Goal: Transaction & Acquisition: Purchase product/service

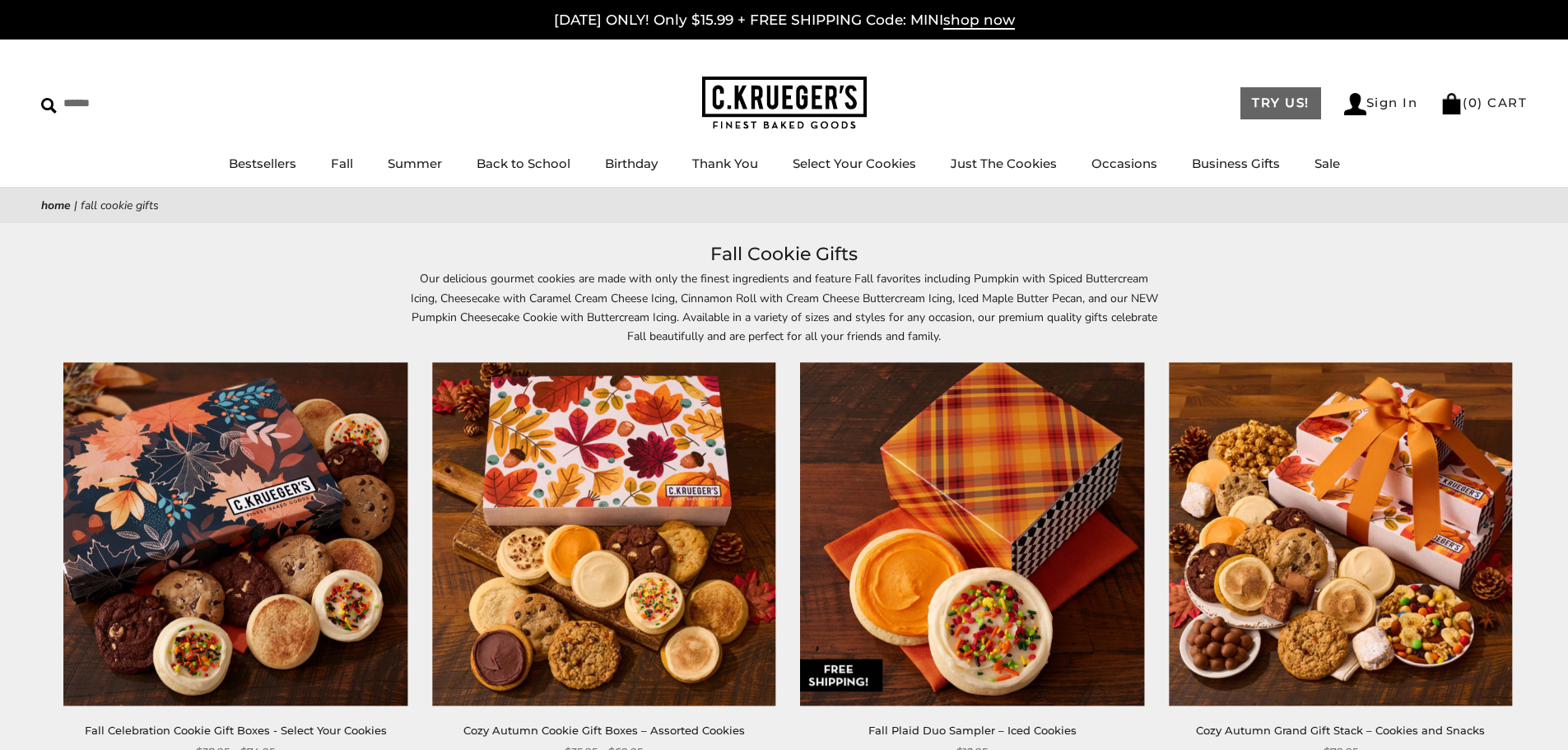
click at [1283, 101] on link "TRY US!" at bounding box center [1281, 103] width 80 height 32
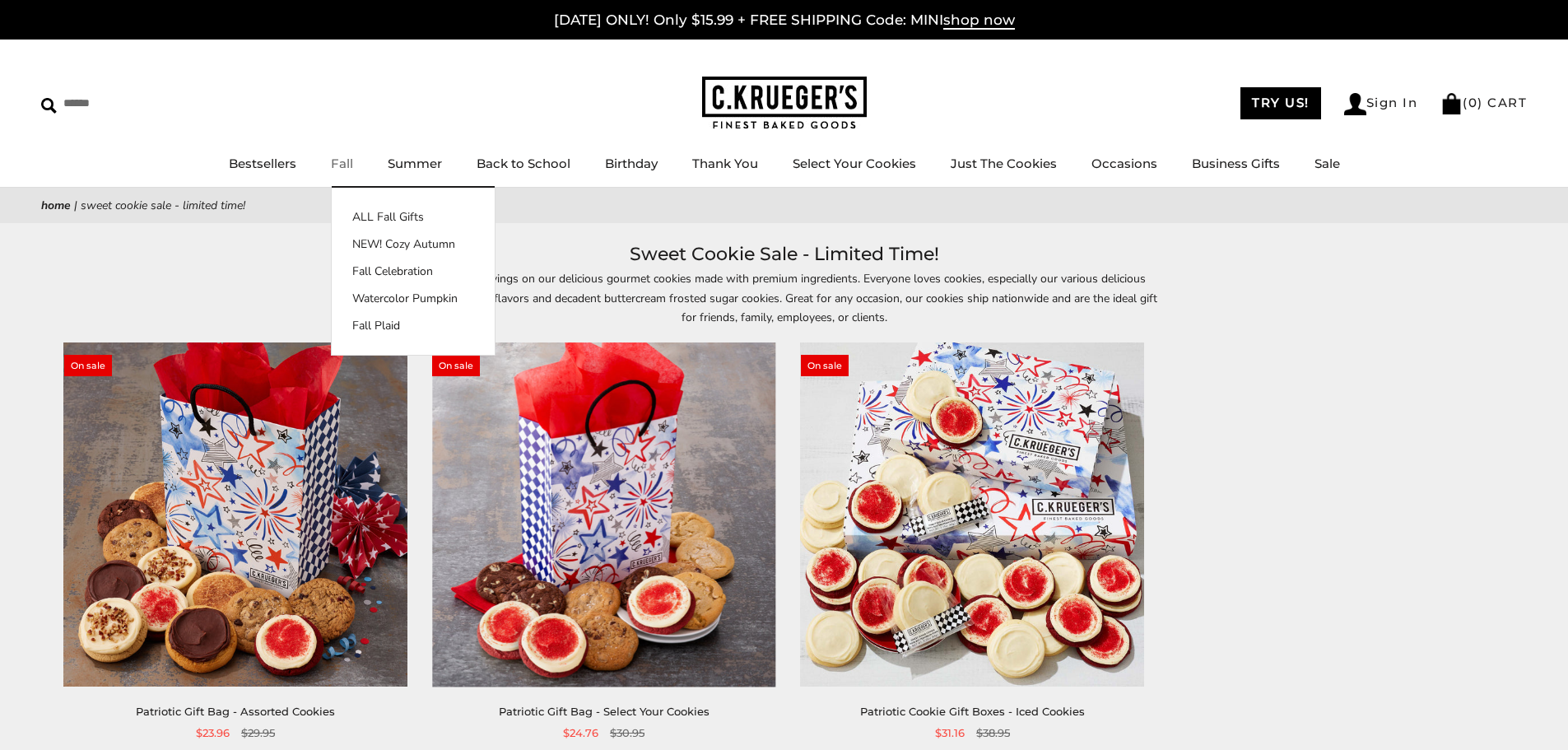
click at [337, 158] on link "Fall" at bounding box center [342, 163] width 22 height 16
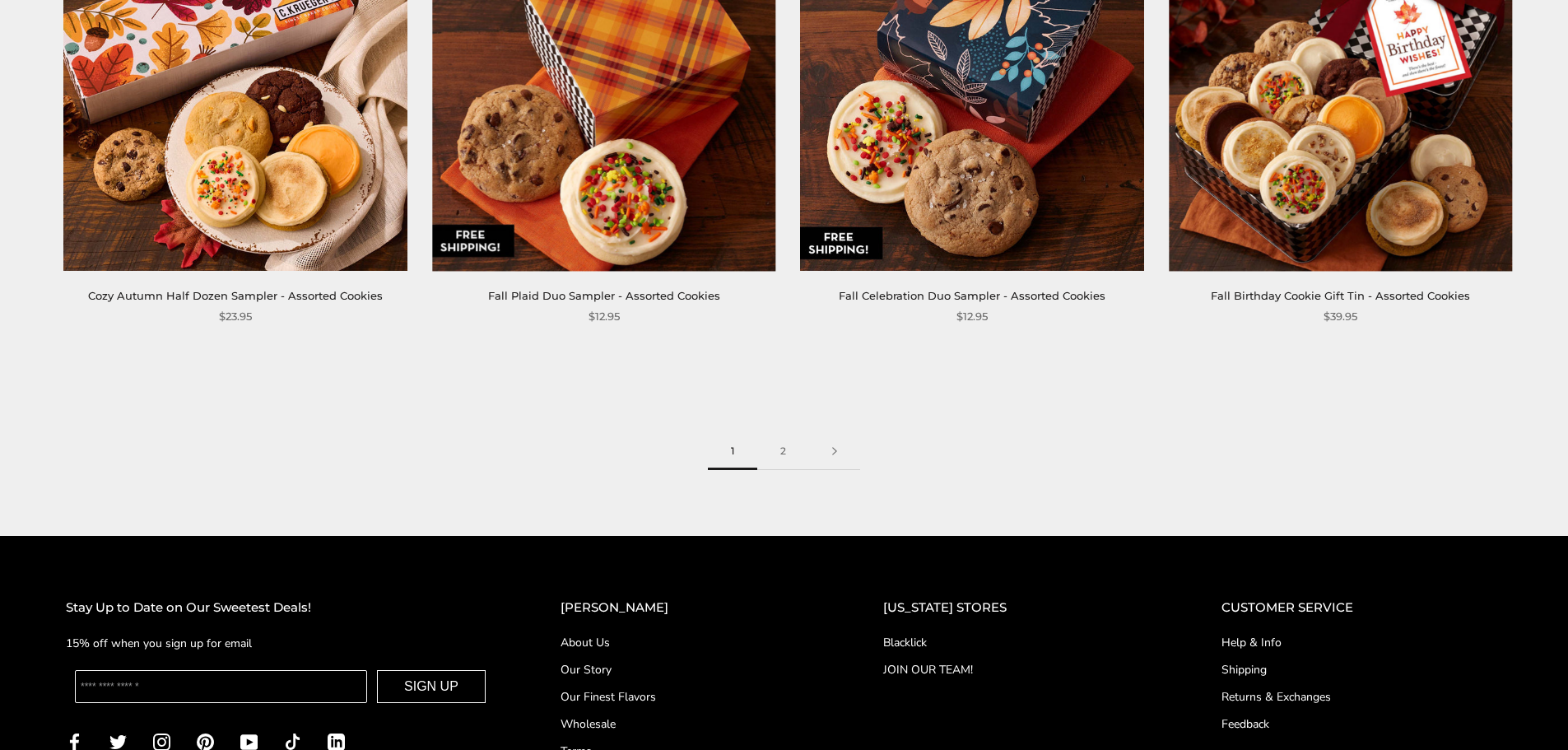
scroll to position [2895, 0]
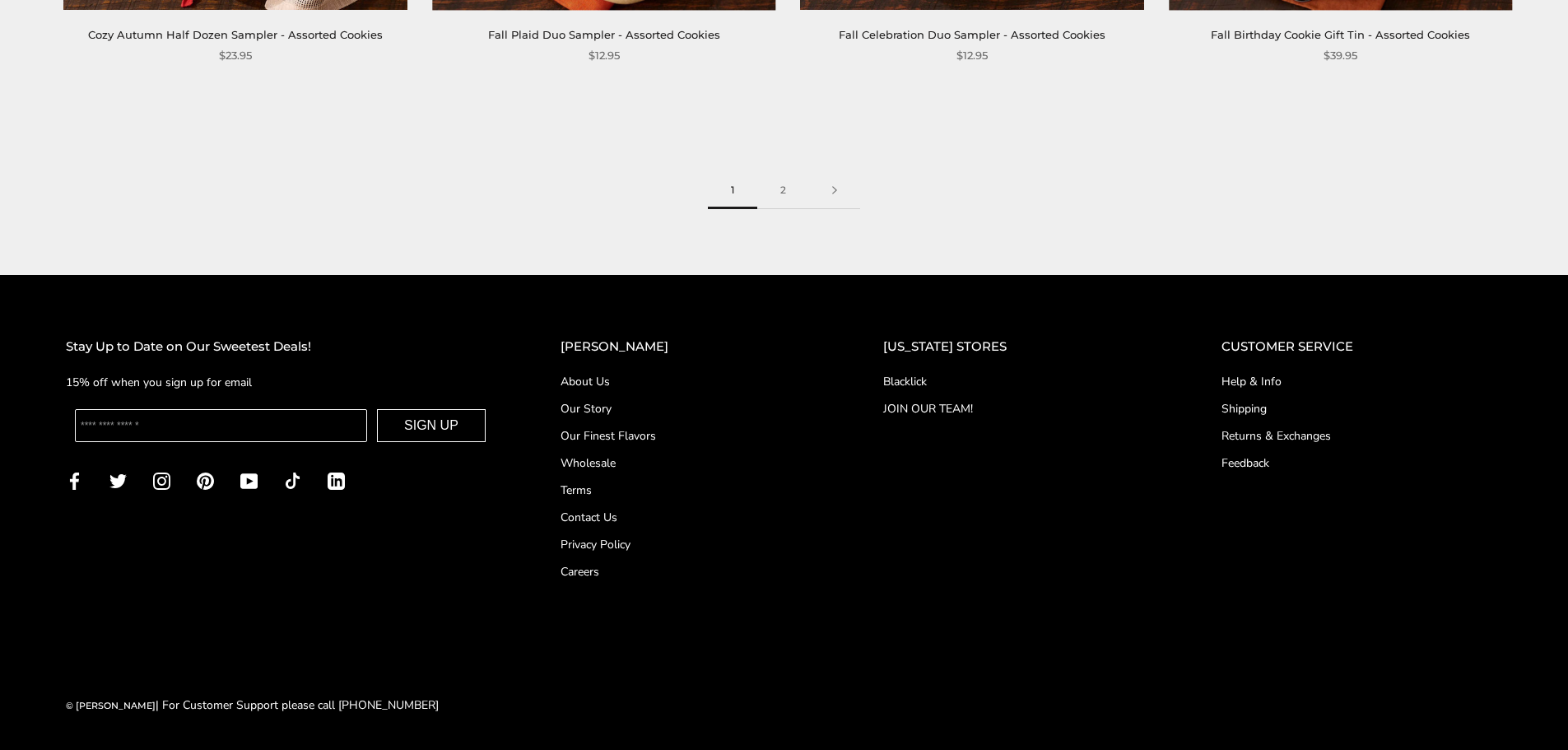
click at [607, 431] on link "Our Finest Flavors" at bounding box center [689, 435] width 257 height 17
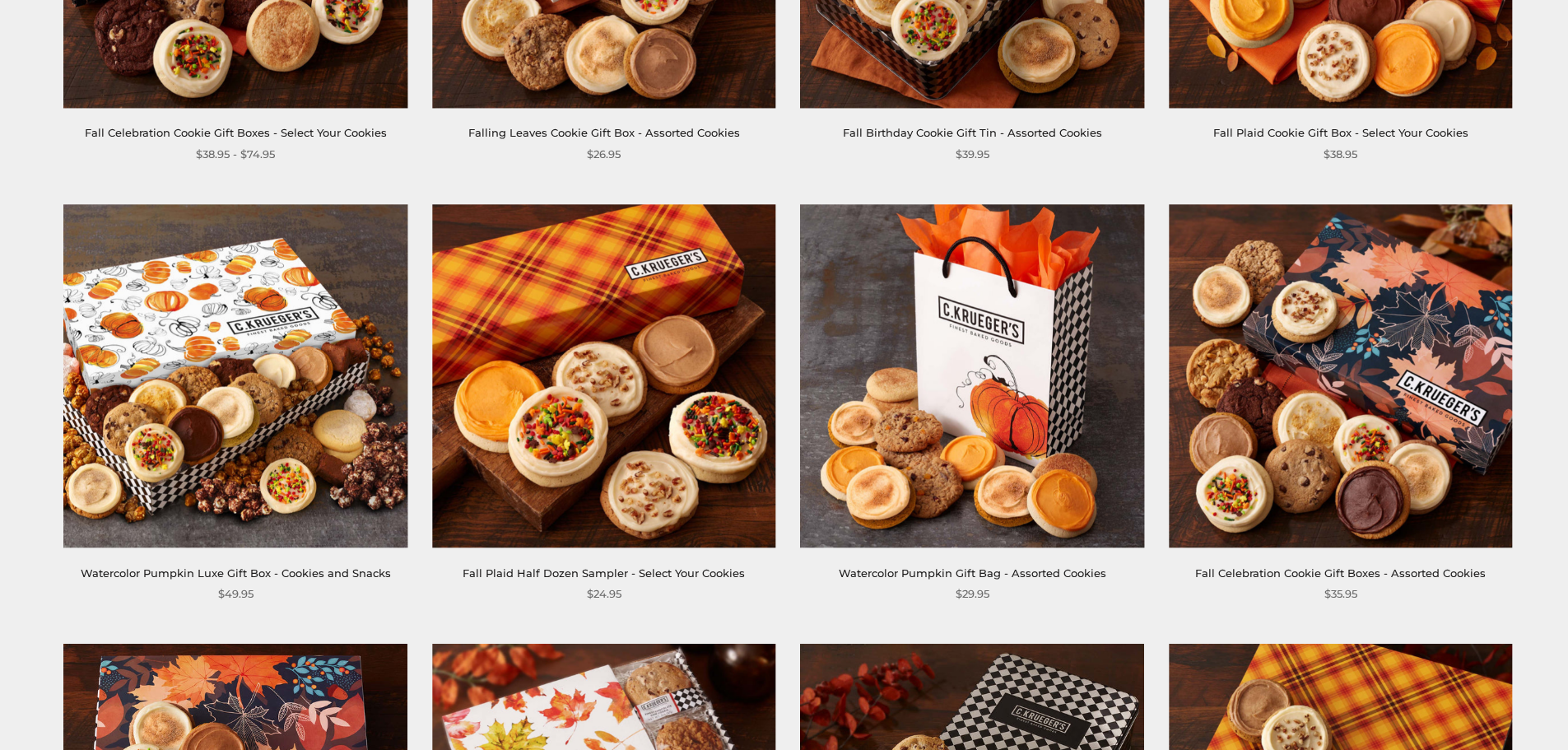
scroll to position [988, 0]
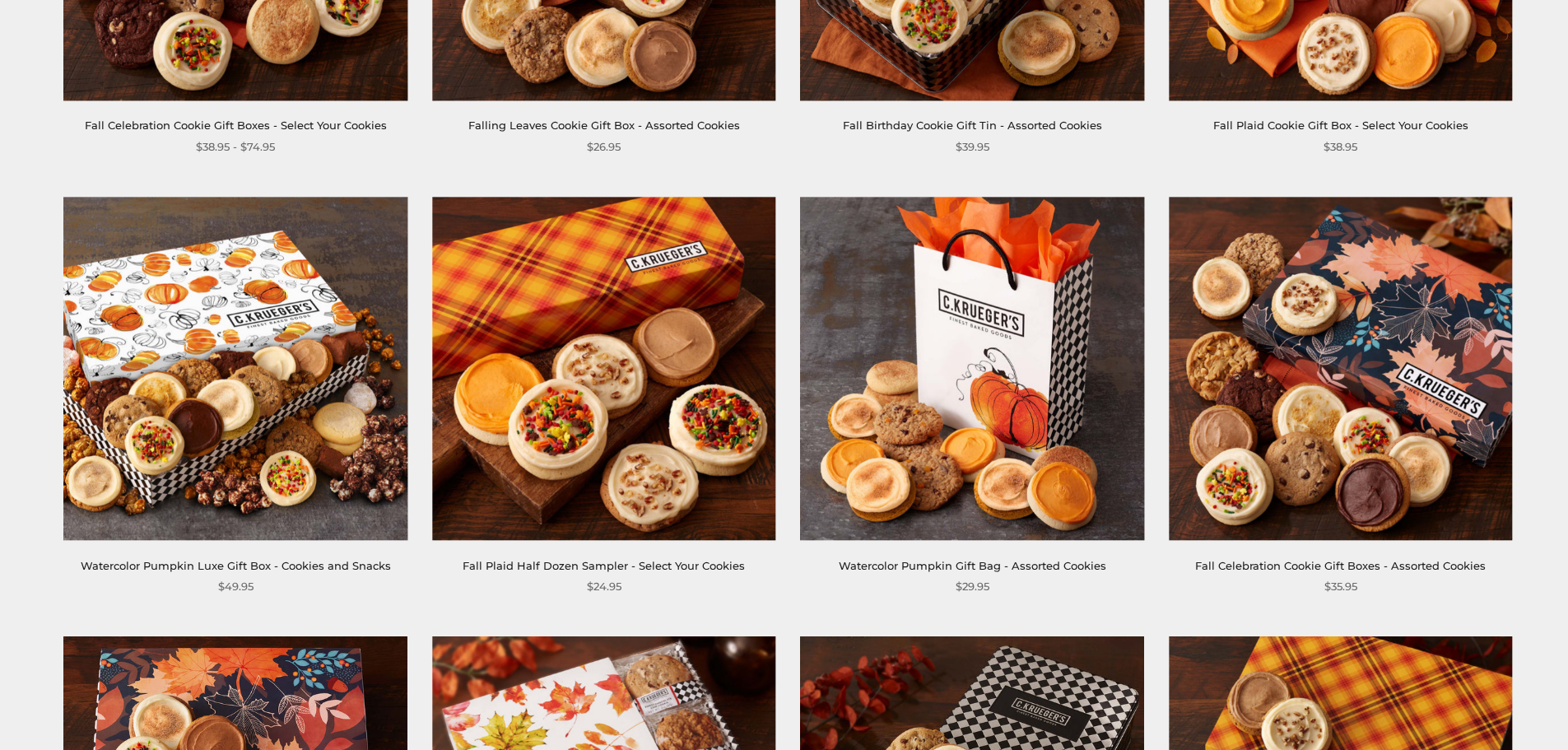
click at [1329, 343] on img at bounding box center [1341, 368] width 343 height 343
